Goal: Check status

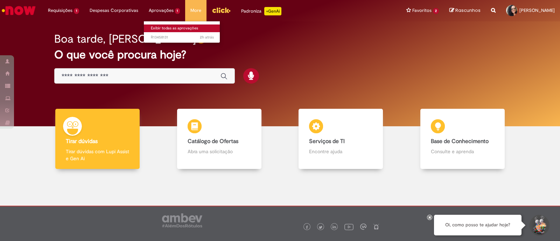
click at [164, 27] on link "Exibir todas as aprovações" at bounding box center [182, 29] width 77 height 8
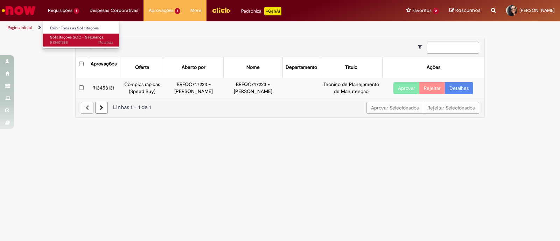
click at [67, 34] on link "Solicitações SOC - Segurança 17d atrás 17 dias atrás R13401368" at bounding box center [81, 40] width 77 height 13
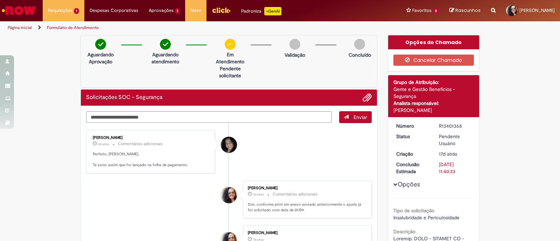
click at [31, 9] on img "Ir para a Homepage" at bounding box center [19, 11] width 36 height 14
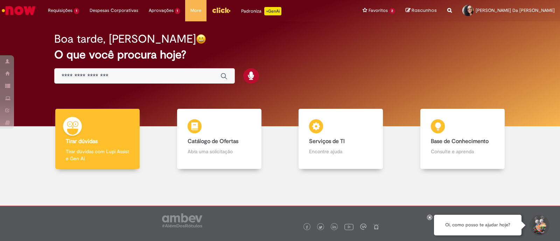
click at [223, 5] on img "Menu Cabeçalho" at bounding box center [221, 10] width 19 height 11
